Goal: Task Accomplishment & Management: Manage account settings

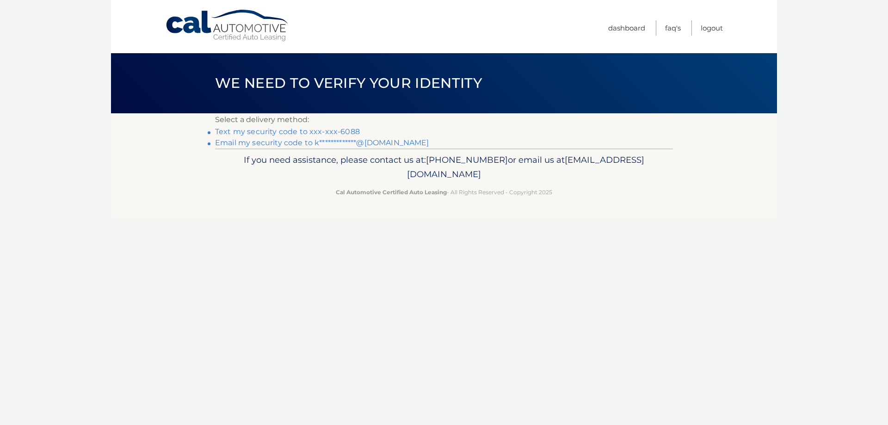
click at [297, 134] on link "Text my security code to xxx-xxx-6088" at bounding box center [287, 131] width 145 height 9
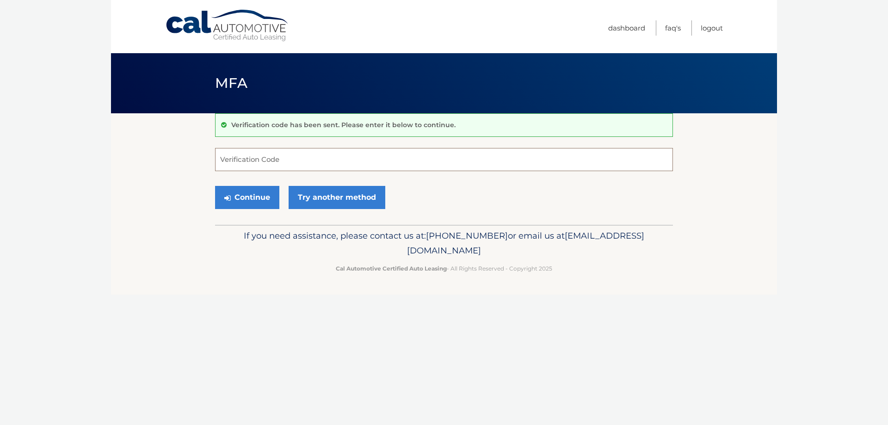
click at [291, 160] on input "Verification Code" at bounding box center [444, 159] width 458 height 23
type input "270381"
click at [240, 194] on button "Continue" at bounding box center [247, 197] width 64 height 23
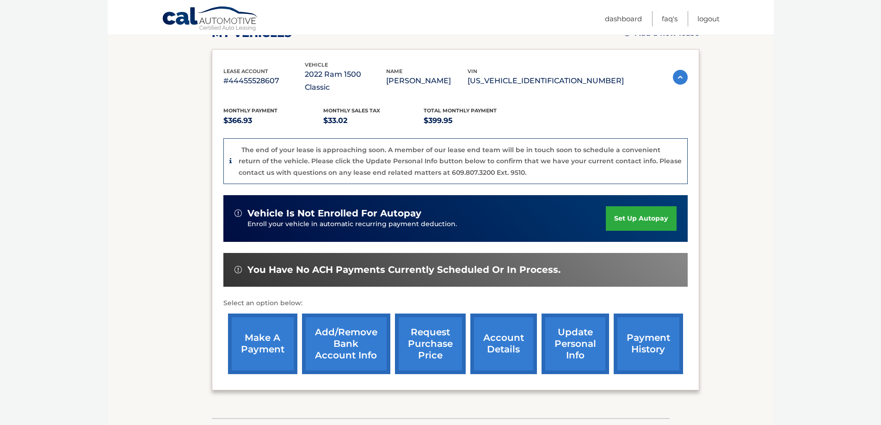
scroll to position [193, 0]
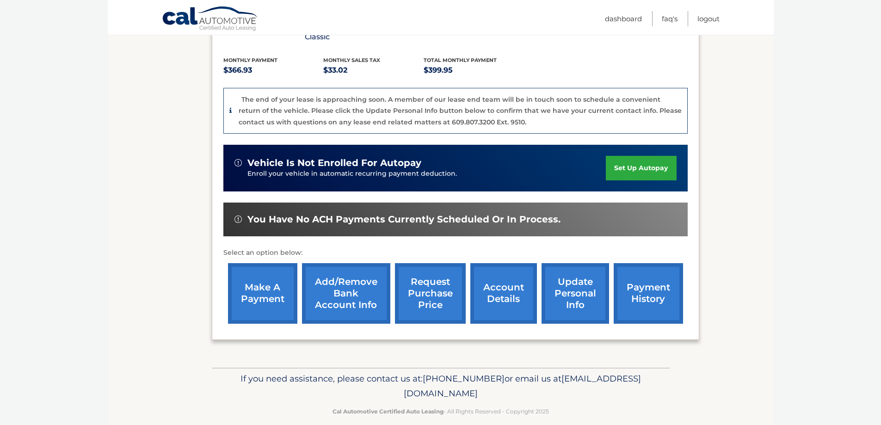
click at [507, 284] on link "account details" at bounding box center [504, 293] width 67 height 61
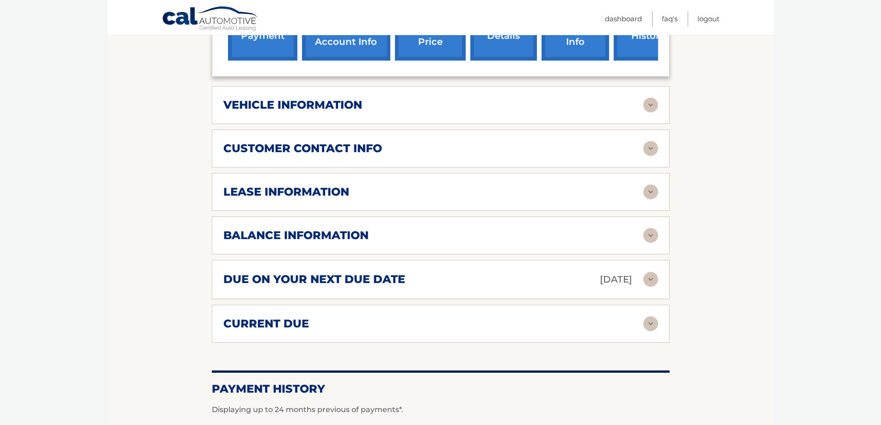
scroll to position [416, 0]
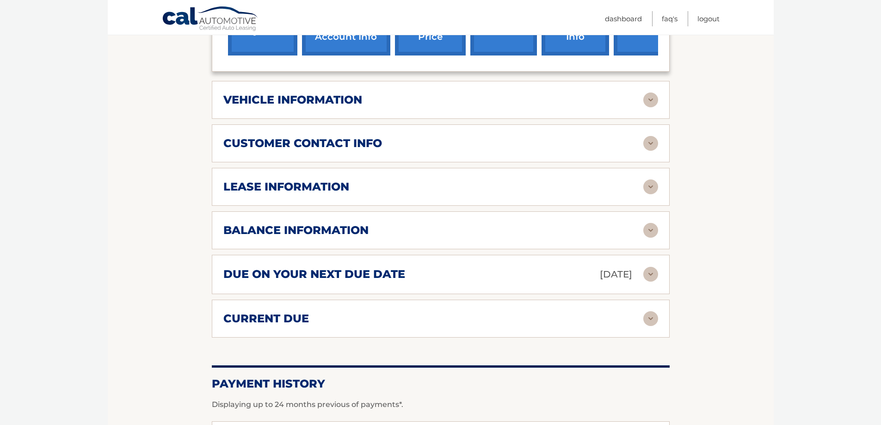
click at [646, 223] on img at bounding box center [651, 230] width 15 height 15
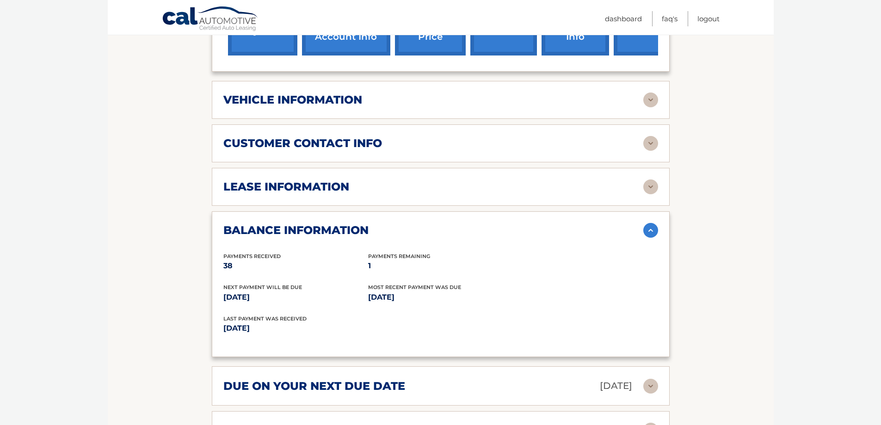
click at [651, 223] on img at bounding box center [651, 230] width 15 height 15
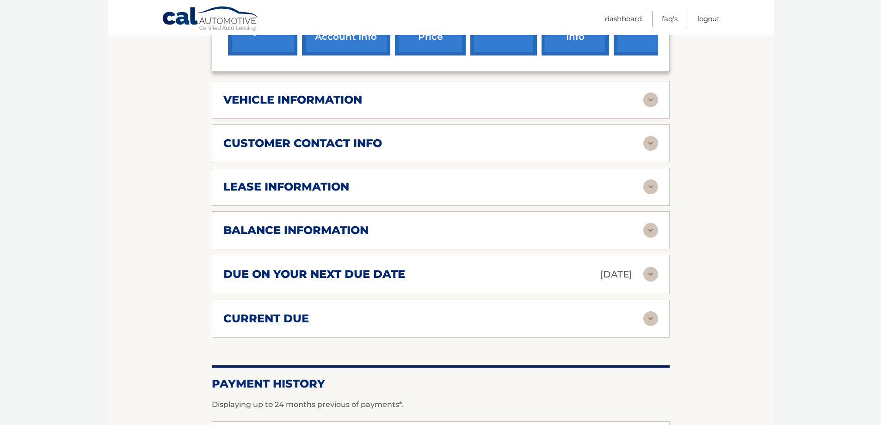
click at [651, 180] on img at bounding box center [651, 187] width 15 height 15
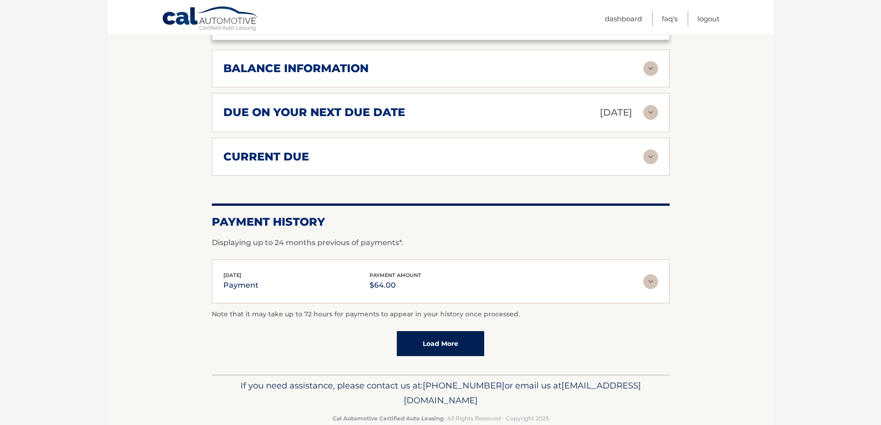
scroll to position [758, 0]
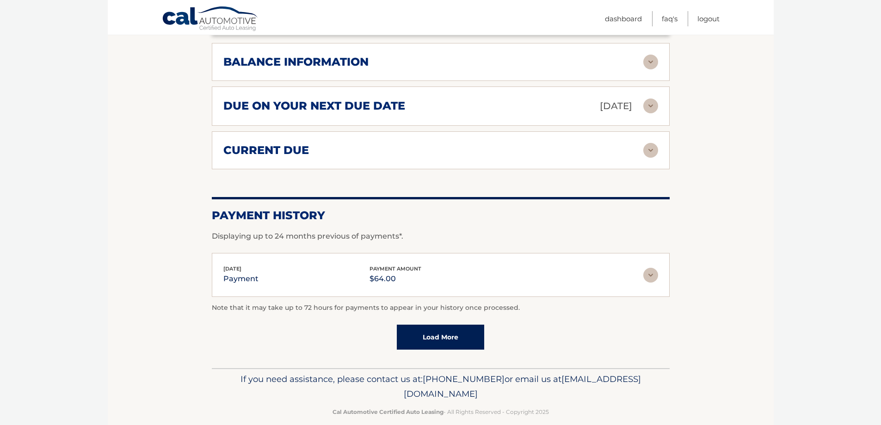
click at [444, 325] on link "Load More" at bounding box center [440, 337] width 87 height 25
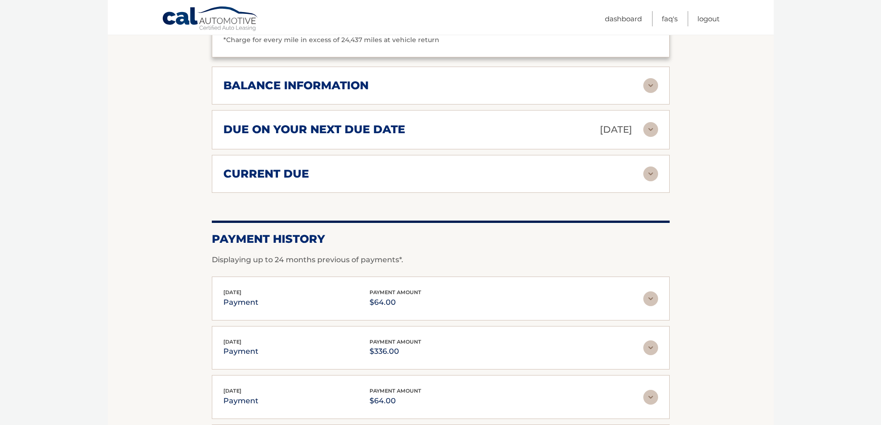
scroll to position [1005, 0]
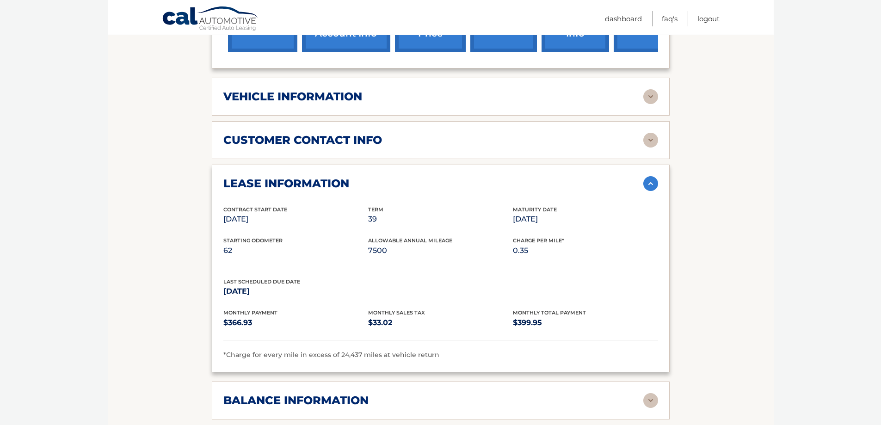
scroll to position [0, 0]
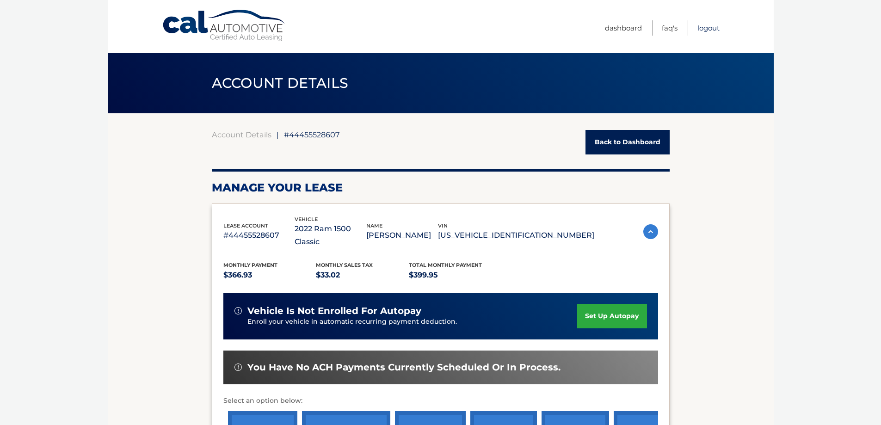
click at [711, 25] on link "Logout" at bounding box center [709, 27] width 22 height 15
